Goal: Information Seeking & Learning: Check status

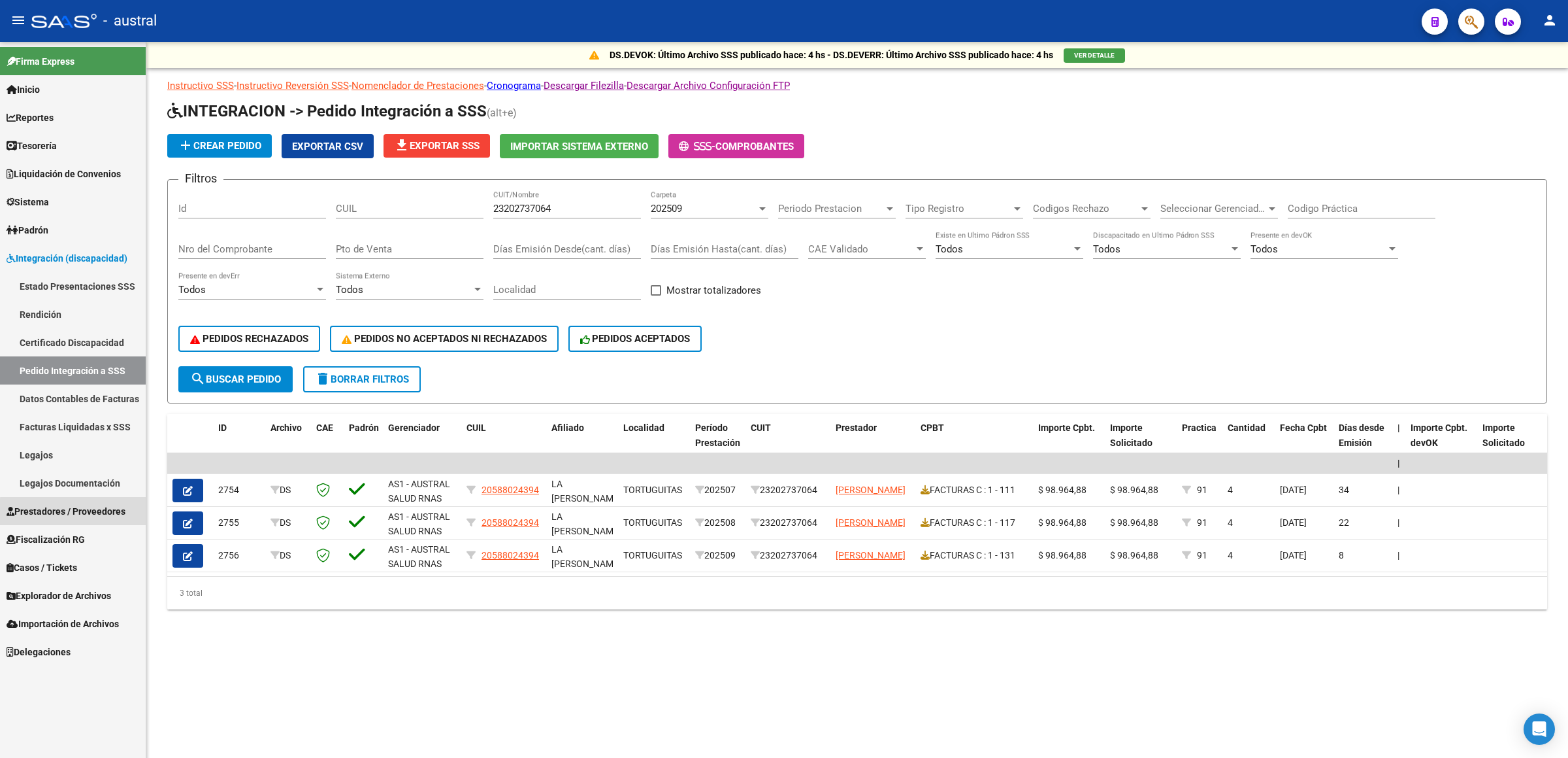
click at [106, 514] on span "Prestadores / Proveedores" at bounding box center [66, 511] width 119 height 14
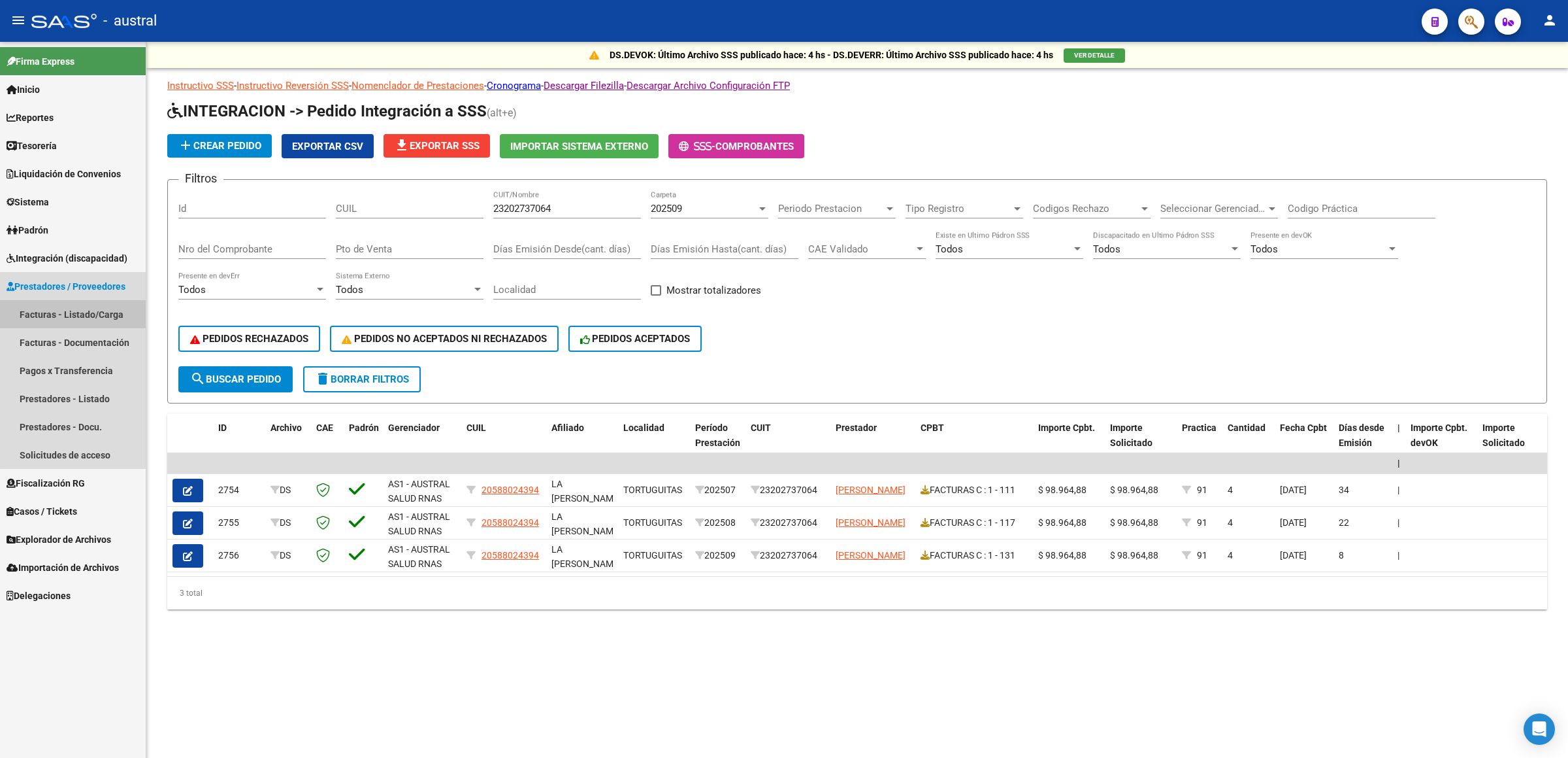
click at [81, 314] on link "Facturas - Listado/Carga" at bounding box center [73, 314] width 146 height 28
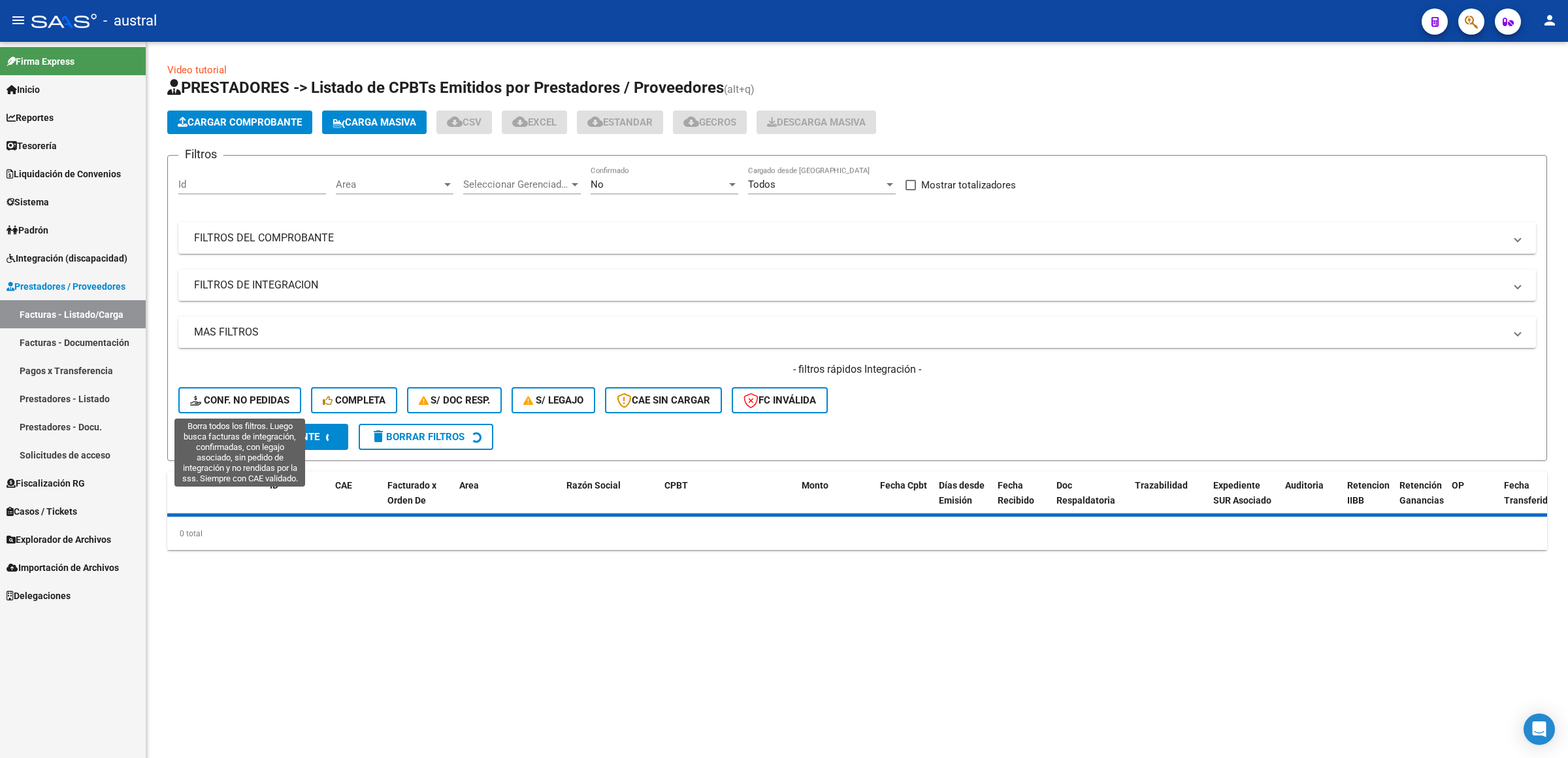
click at [258, 395] on span "Conf. no pedidas" at bounding box center [240, 400] width 100 height 12
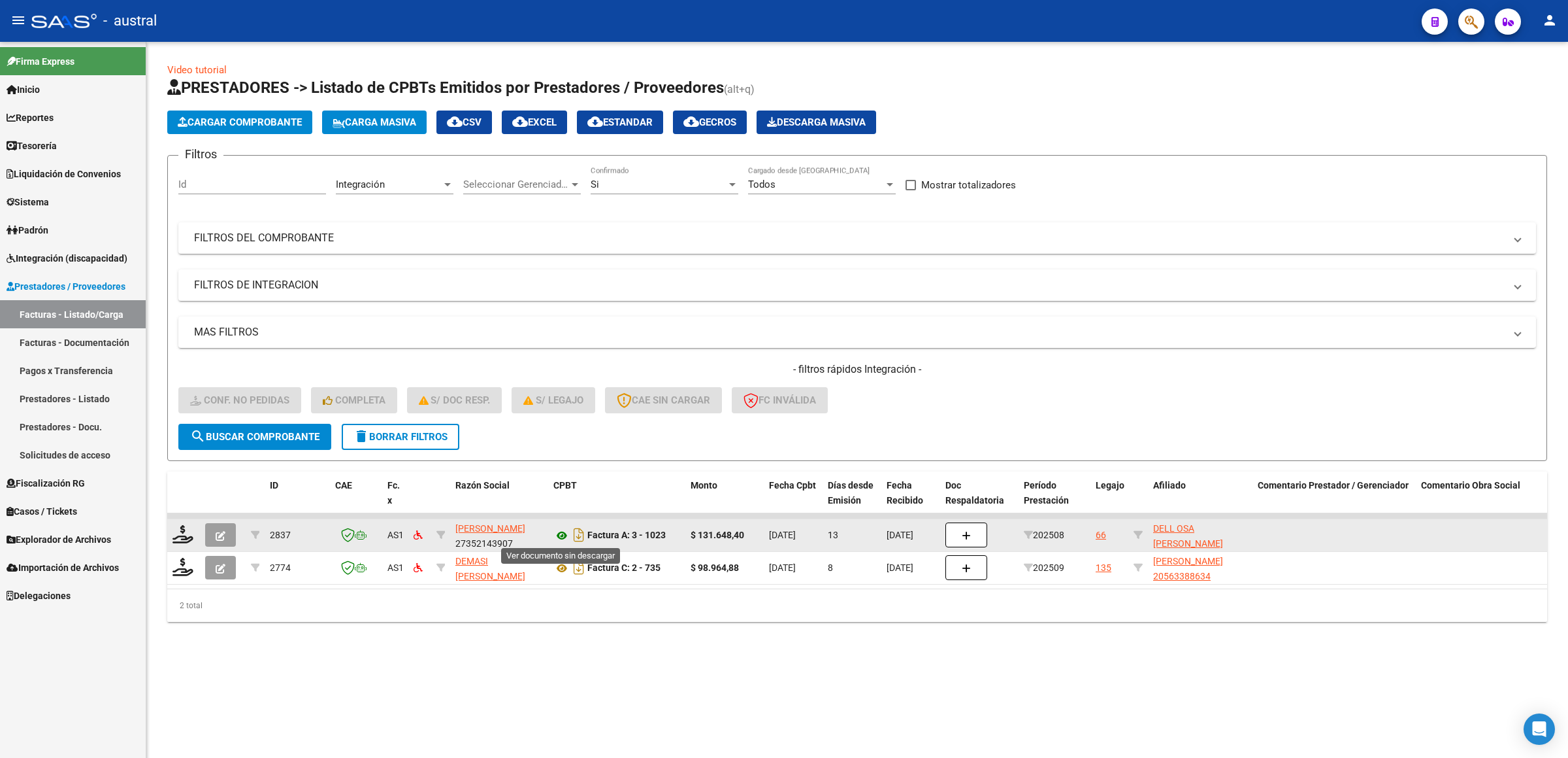
click at [561, 537] on icon at bounding box center [562, 536] width 17 height 16
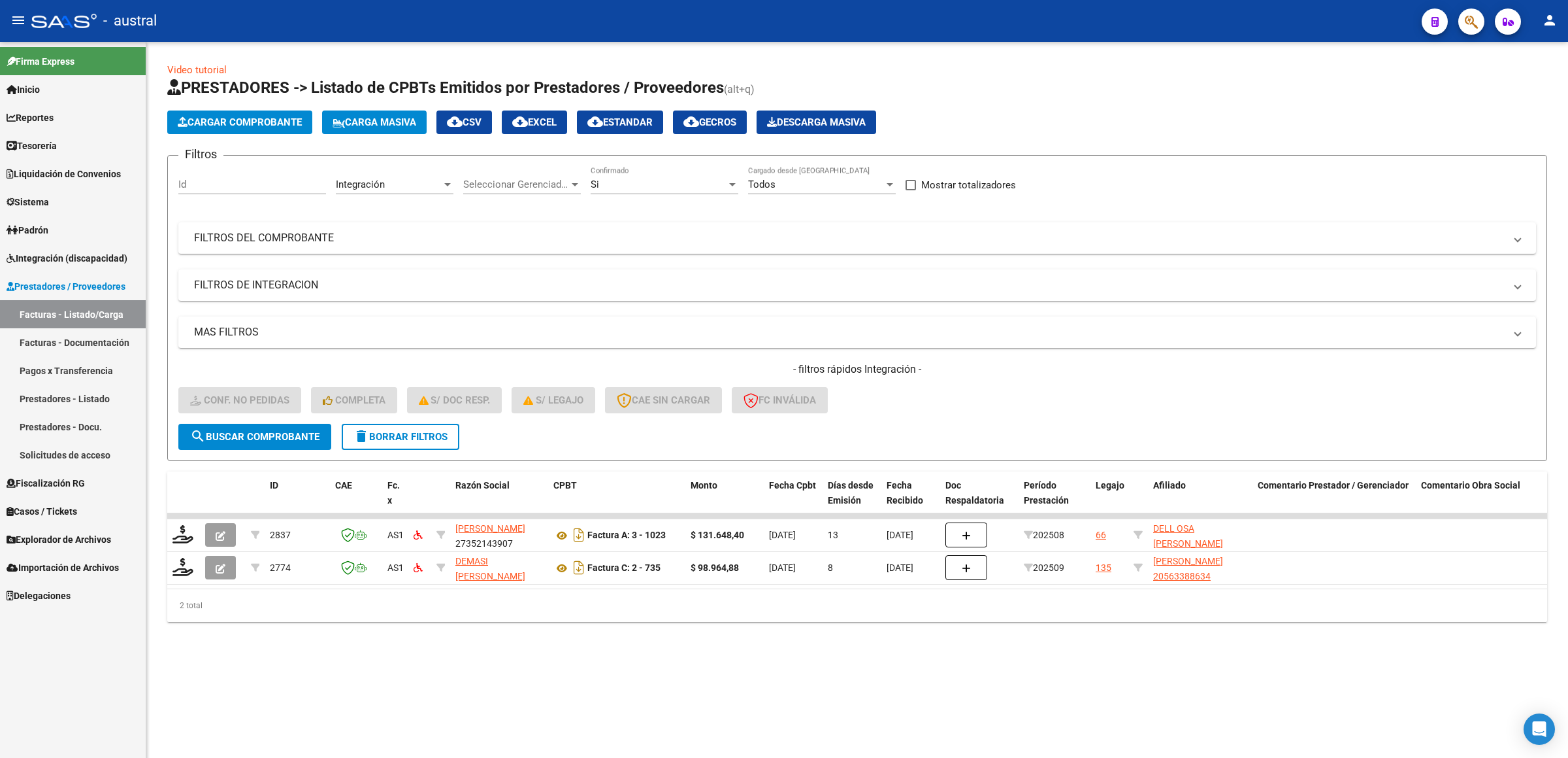
drag, startPoint x: 120, startPoint y: 250, endPoint x: 120, endPoint y: 262, distance: 12.0
click at [120, 251] on span "Integración (discapacidad)" at bounding box center [67, 259] width 121 height 14
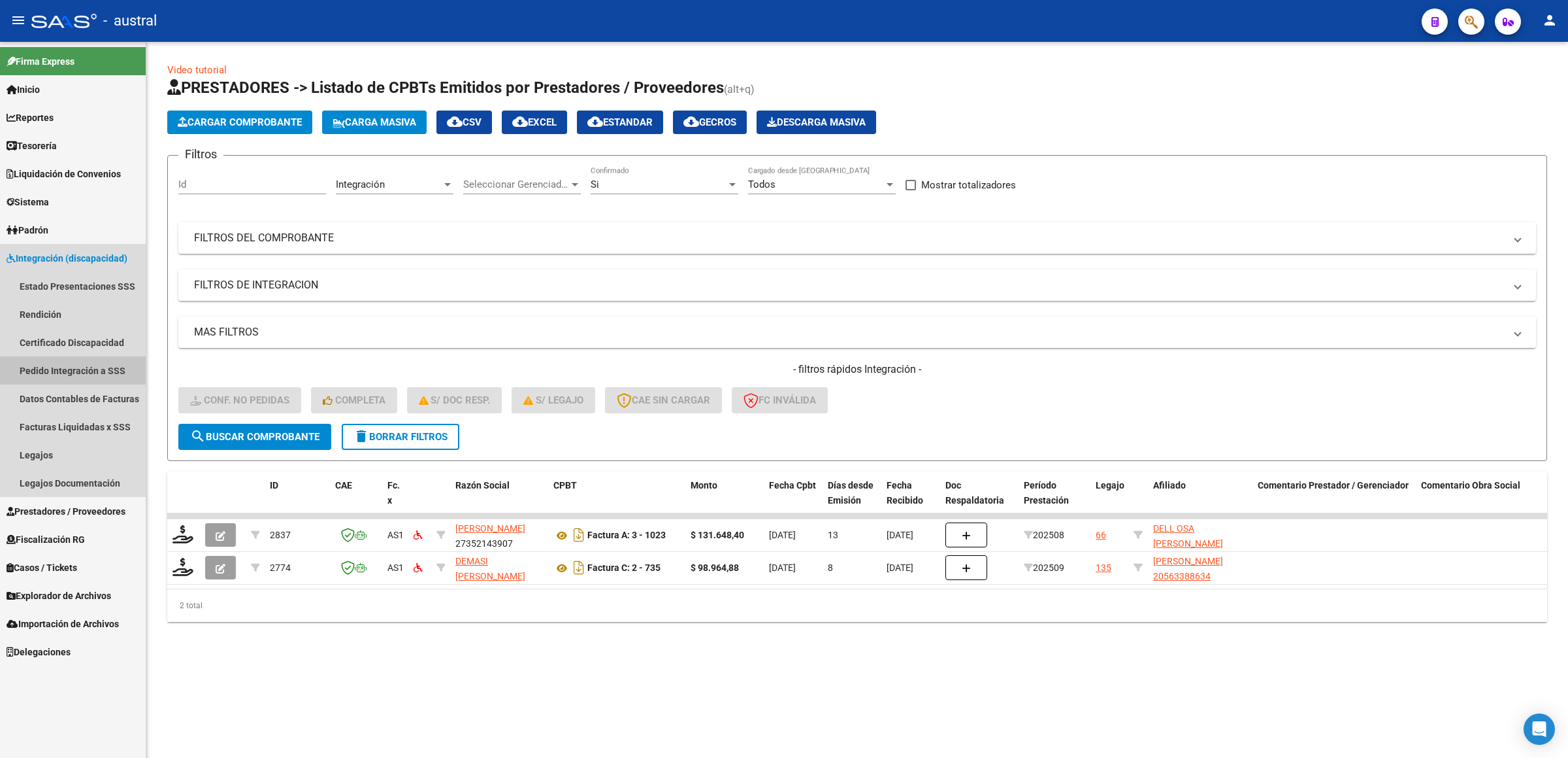
click at [107, 361] on link "Pedido Integración a SSS" at bounding box center [73, 370] width 146 height 28
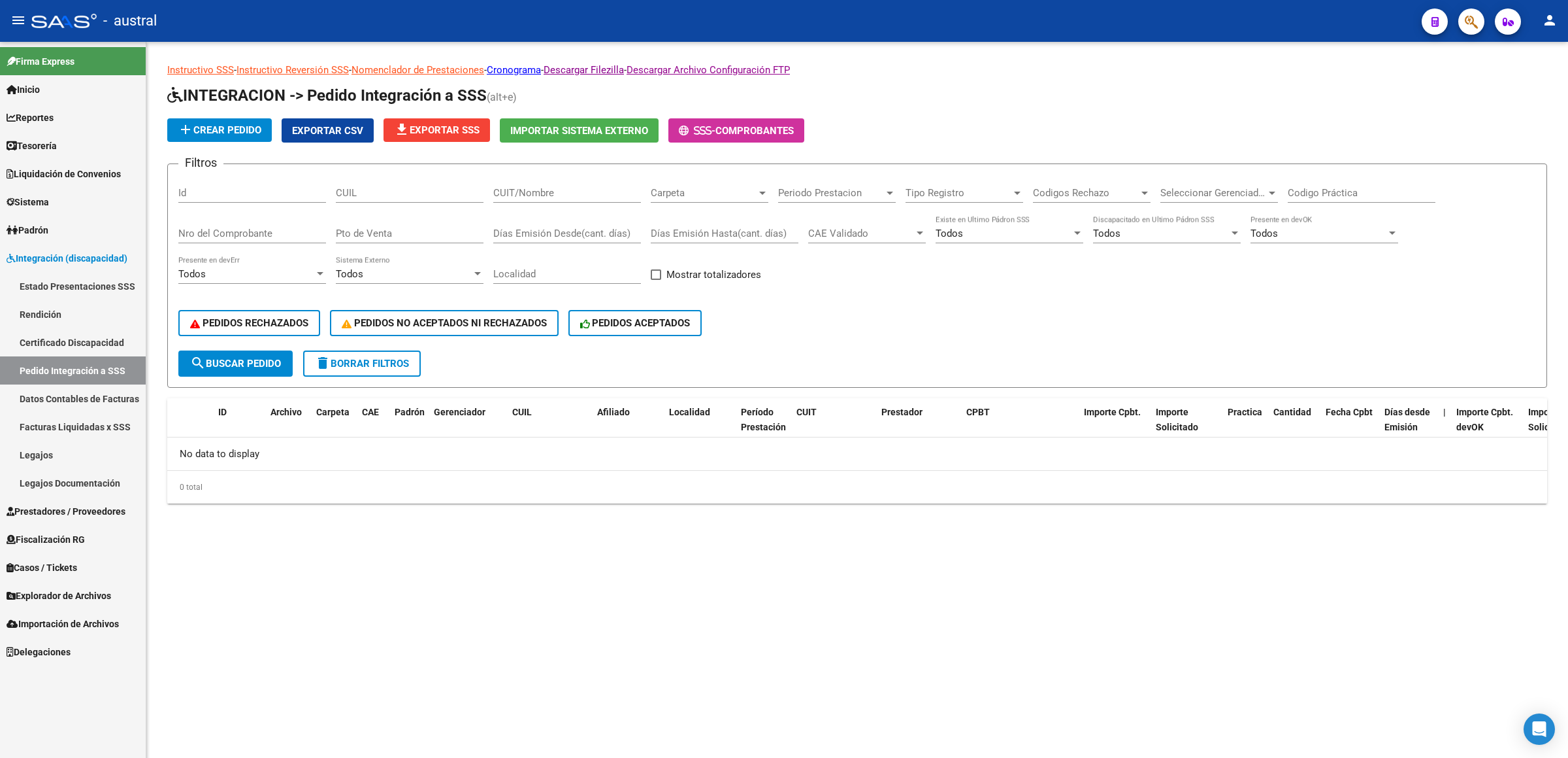
click at [286, 334] on button "PEDIDOS RECHAZADOS" at bounding box center [249, 323] width 142 height 26
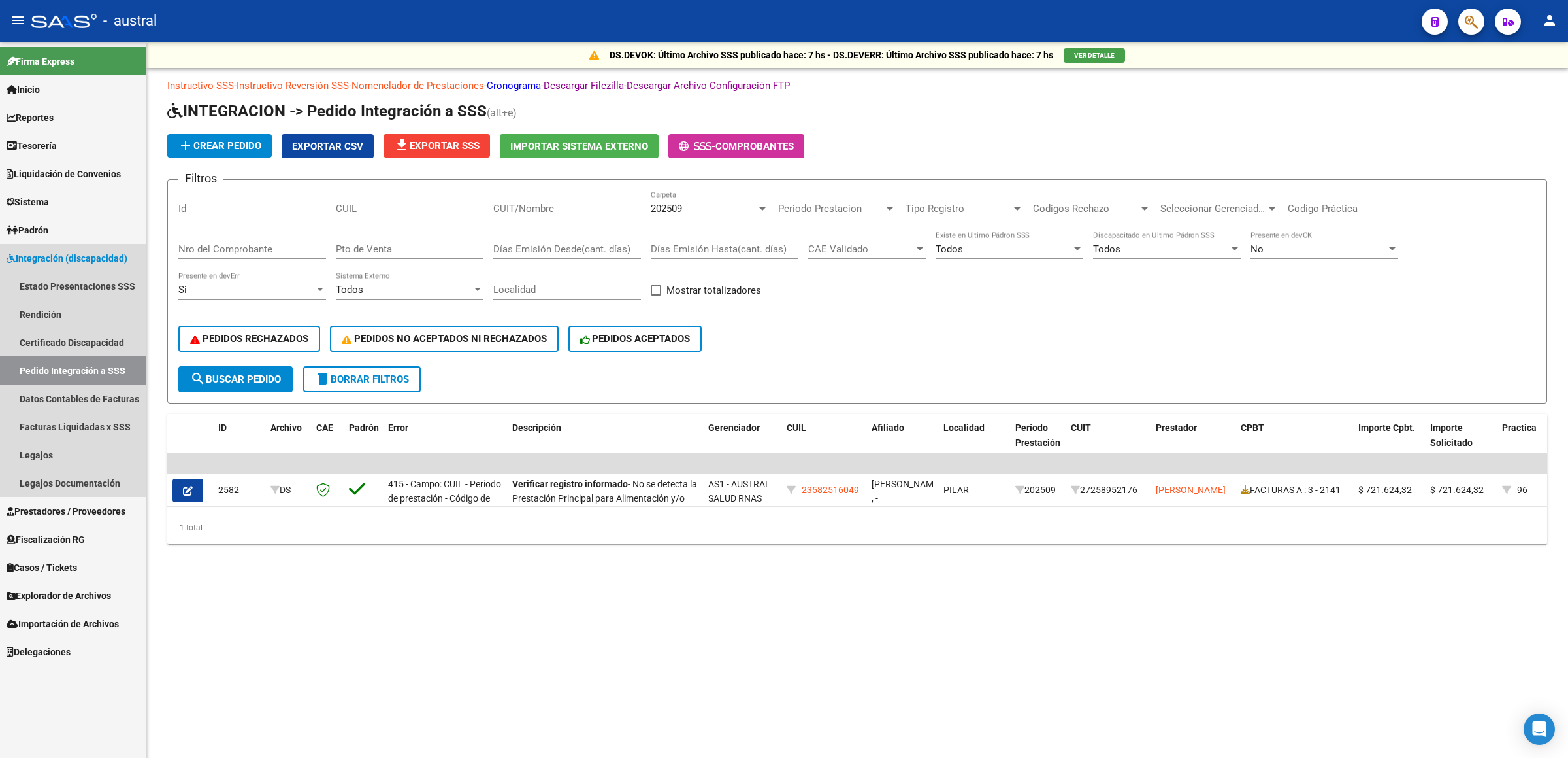
click at [87, 371] on link "Pedido Integración a SSS" at bounding box center [73, 370] width 146 height 28
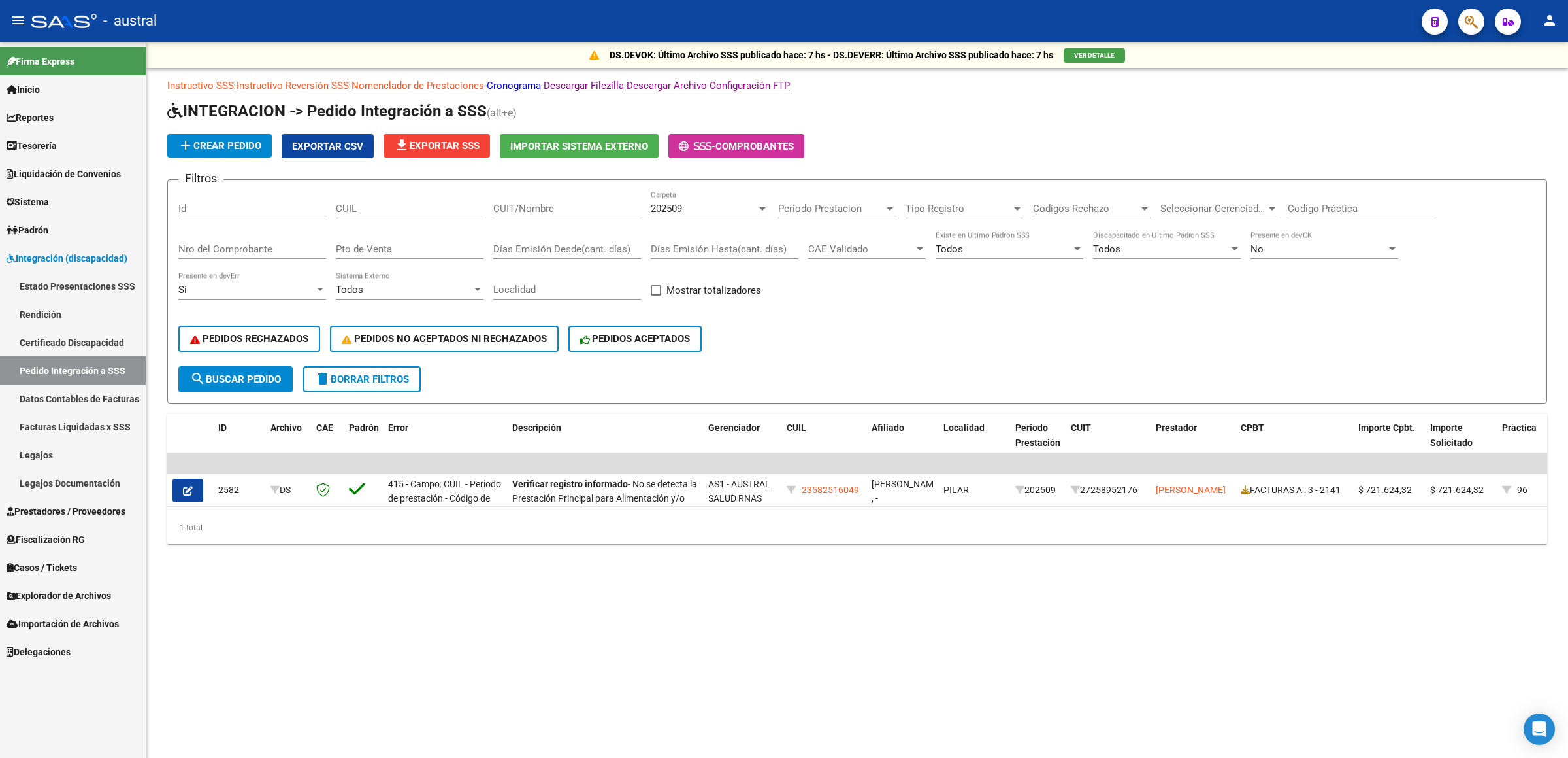
click at [374, 373] on span "delete Borrar Filtros" at bounding box center [361, 379] width 94 height 12
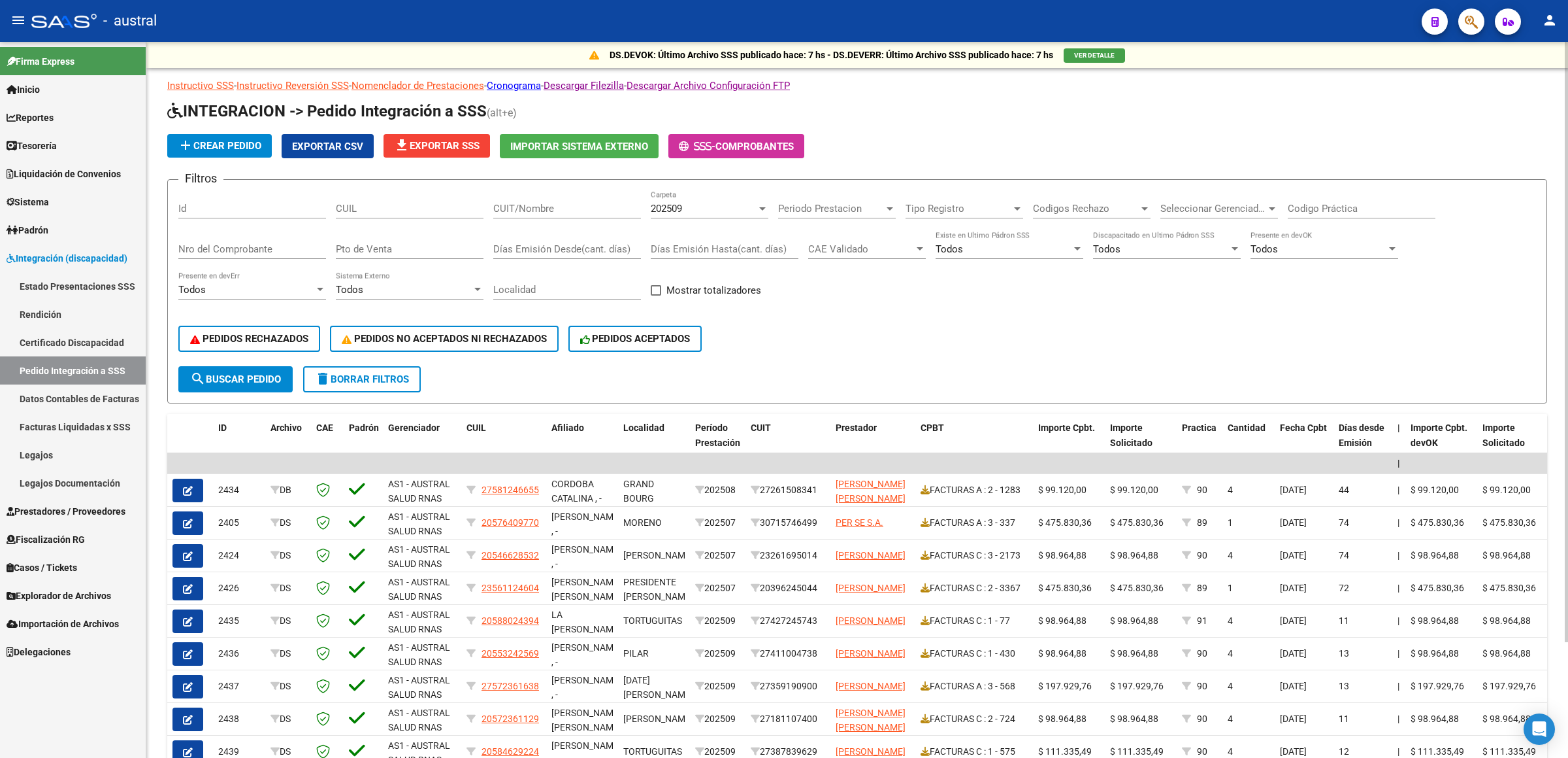
click at [417, 216] on div "CUIL" at bounding box center [409, 204] width 148 height 28
click at [977, 348] on div "PEDIDOS RECHAZADOS PEDIDOS NO ACEPTADOS NI RECHAZADOS PEDIDOS ACEPTADOS" at bounding box center [857, 339] width 1358 height 55
click at [554, 202] on input "CUIT/Nombre" at bounding box center [567, 208] width 148 height 12
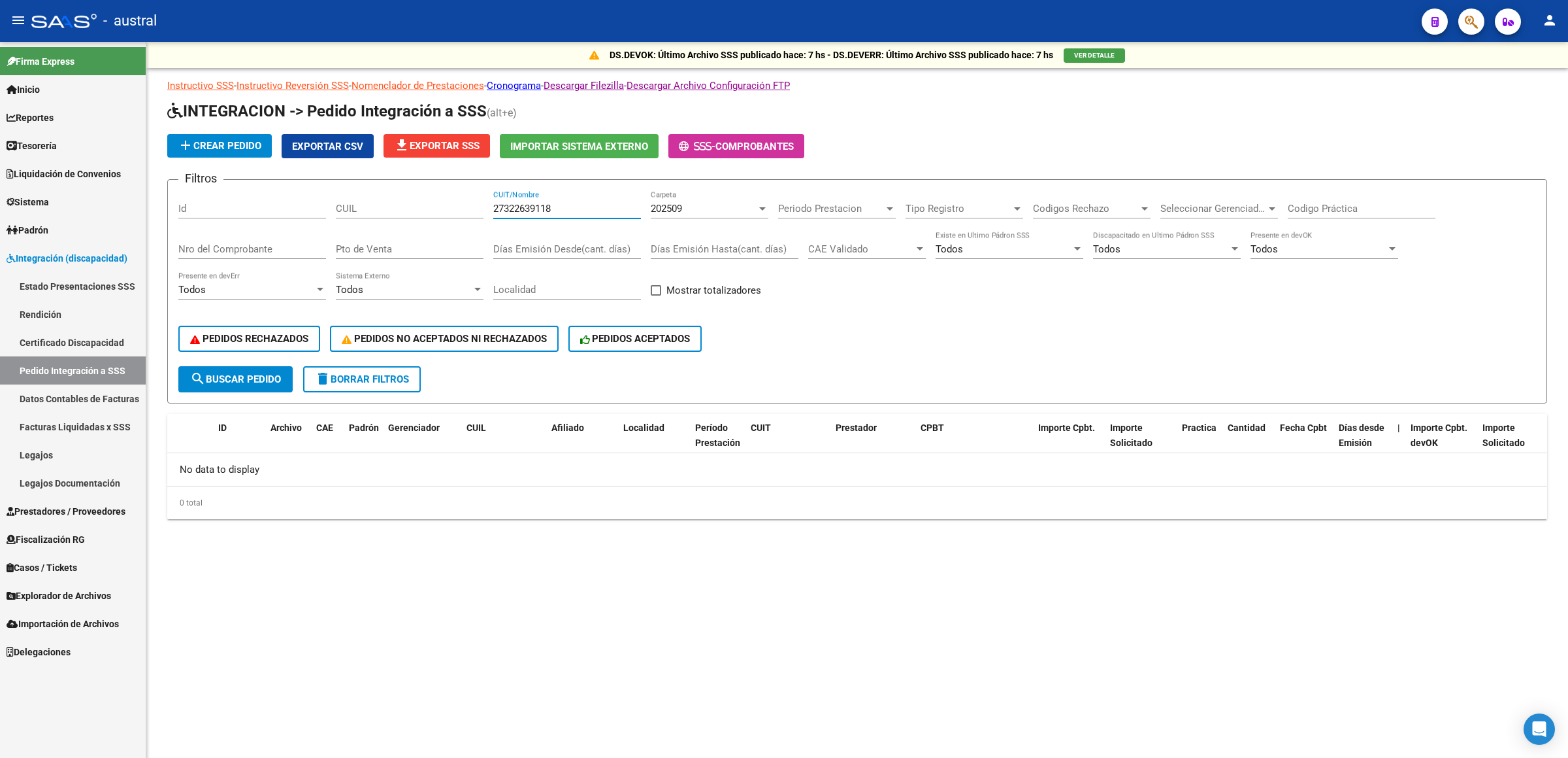
drag, startPoint x: 576, startPoint y: 204, endPoint x: 347, endPoint y: 173, distance: 231.1
click at [457, 197] on div "Filtros Id CUIL 27322639118 CUIT/Nombre 202509 Carpeta Periodo Prestacion Perio…" at bounding box center [857, 278] width 1358 height 176
type input "27322639118"
drag, startPoint x: 568, startPoint y: 209, endPoint x: 391, endPoint y: 186, distance: 178.5
click at [391, 186] on form "Filtros Id CUIL 27322639118 CUIT/Nombre 202509 Carpeta Periodo Prestacion Perio…" at bounding box center [856, 291] width 1379 height 224
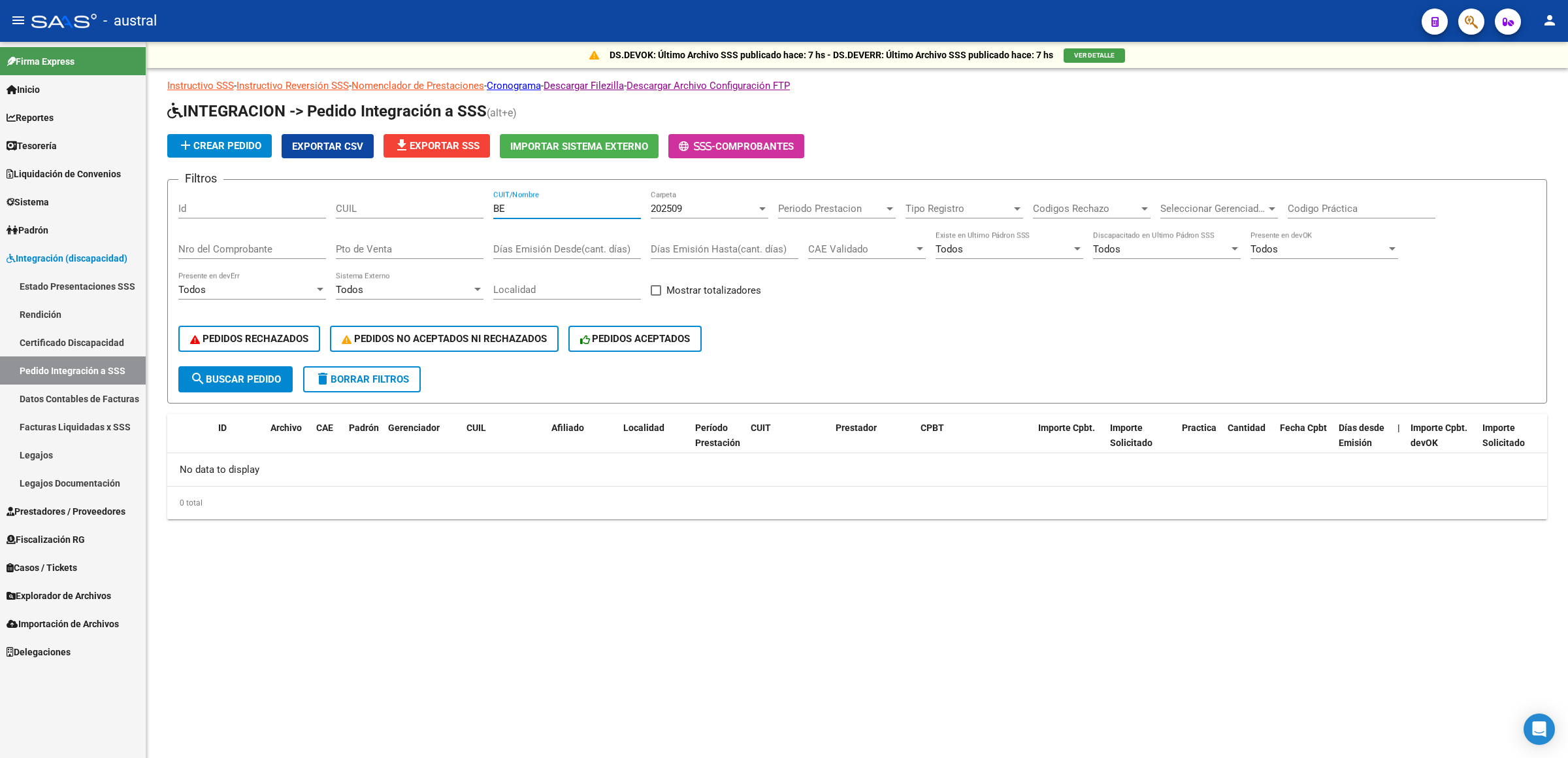
type input "B"
click at [523, 213] on input "CUIT/Nombre" at bounding box center [567, 208] width 148 height 12
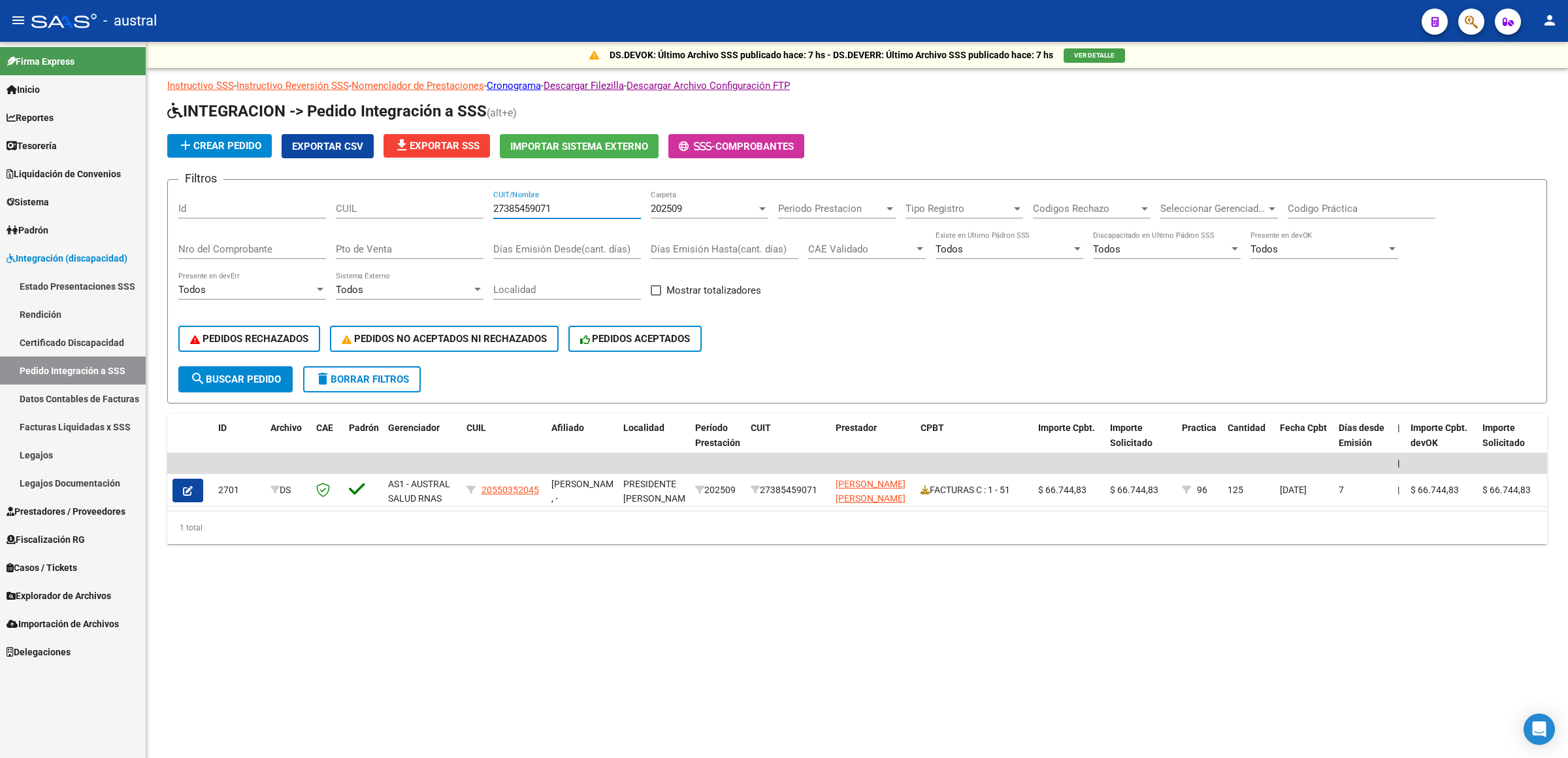
click at [523, 213] on input "27385459071" at bounding box center [567, 208] width 148 height 12
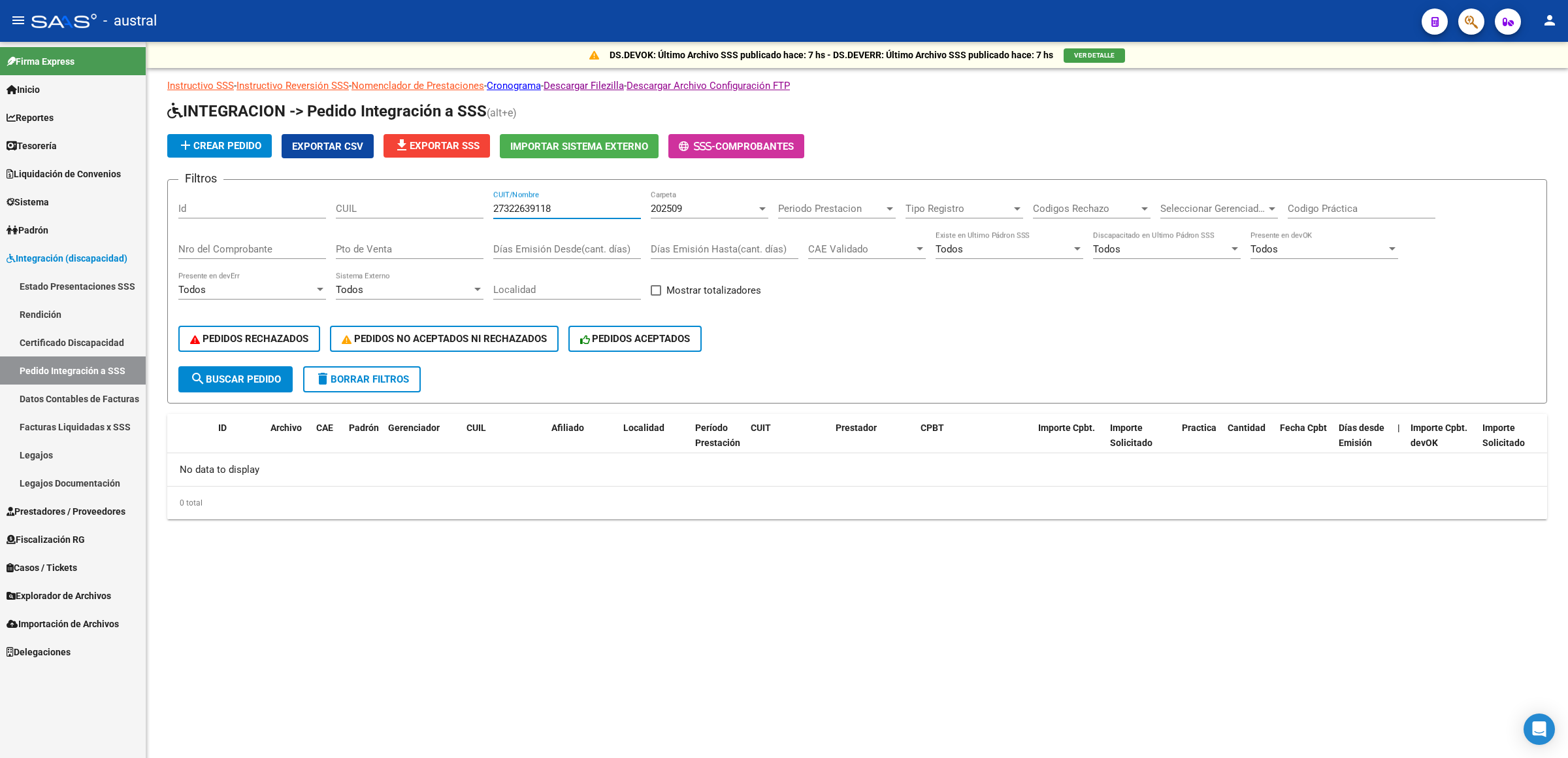
type input "27322639118"
